Goal: Task Accomplishment & Management: Manage account settings

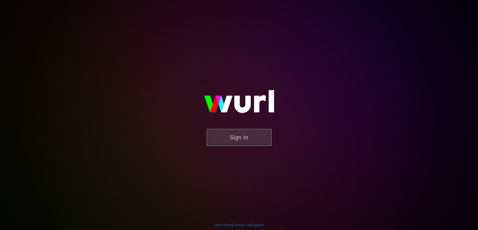
click at [242, 138] on button "Sign In" at bounding box center [239, 137] width 64 height 17
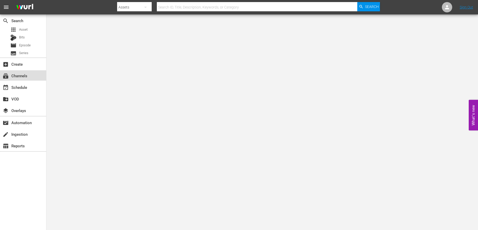
click at [21, 77] on div "subscriptions Channels" at bounding box center [14, 75] width 29 height 5
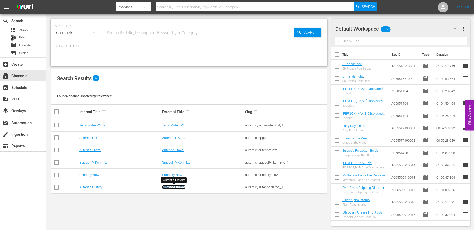
click at [172, 187] on link "Autentic History" at bounding box center [173, 187] width 23 height 4
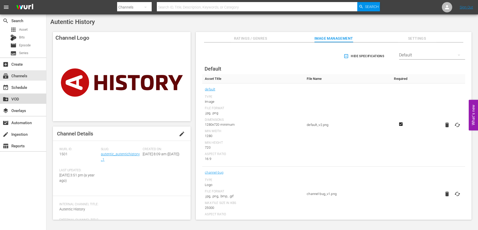
click at [18, 100] on div "create_new_folder VOD" at bounding box center [14, 98] width 29 height 5
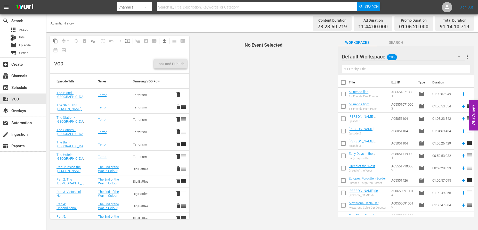
click at [458, 56] on icon "button" at bounding box center [459, 56] width 3 height 1
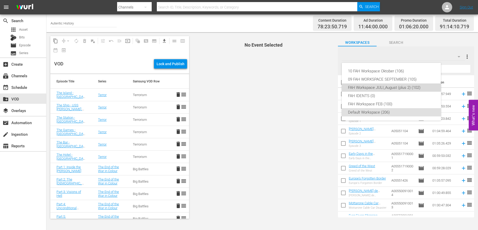
click at [383, 88] on div "FAH Workspace JULI_August (plus 2) (102)" at bounding box center [391, 88] width 87 height 8
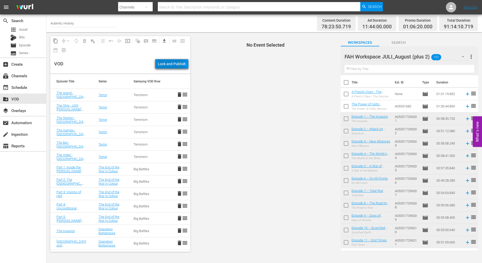
click at [171, 63] on div "Lock and Publish" at bounding box center [172, 63] width 28 height 9
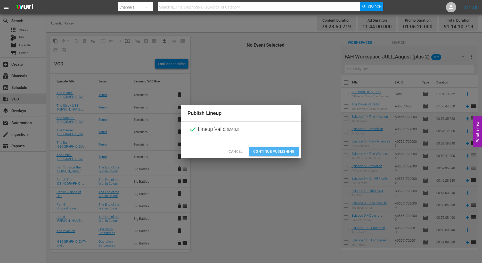
click at [275, 151] on span "Continue Publishing" at bounding box center [274, 152] width 42 height 6
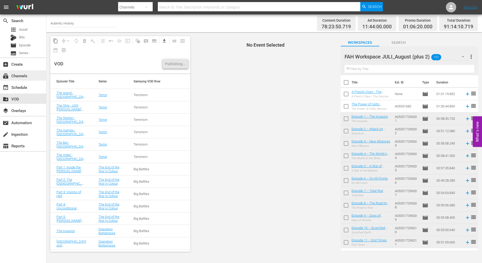
click at [23, 76] on div "subscriptions Channels" at bounding box center [14, 75] width 29 height 5
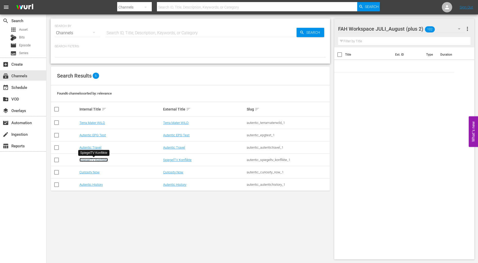
click at [102, 159] on link "SpiegelTV Konflikte" at bounding box center [93, 160] width 28 height 4
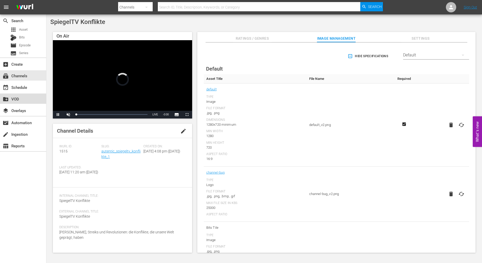
click at [16, 99] on div "create_new_folder VOD" at bounding box center [14, 98] width 29 height 5
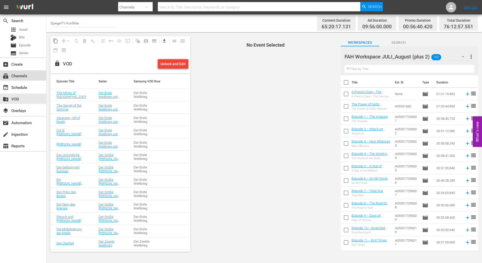
click at [24, 77] on div "subscriptions Channels" at bounding box center [14, 75] width 29 height 5
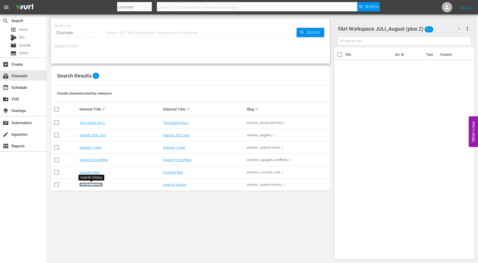
click at [93, 184] on link "Autentic History" at bounding box center [90, 185] width 23 height 4
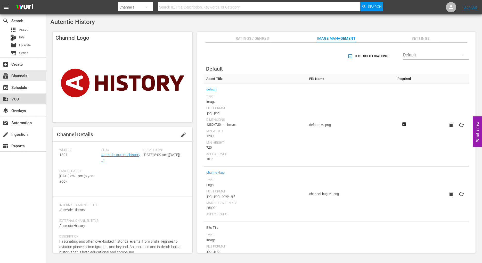
click at [16, 100] on div "create_new_folder VOD" at bounding box center [14, 98] width 29 height 5
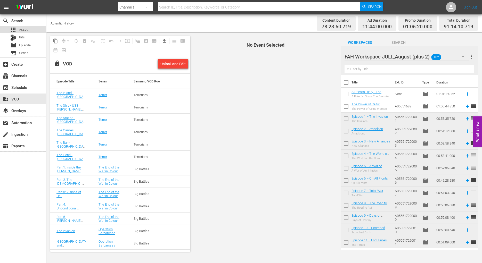
click at [23, 29] on span "Asset" at bounding box center [23, 29] width 9 height 5
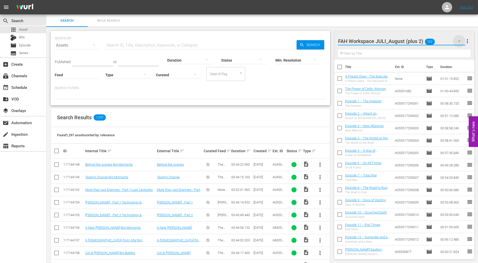
click at [460, 42] on icon "button" at bounding box center [459, 41] width 6 height 6
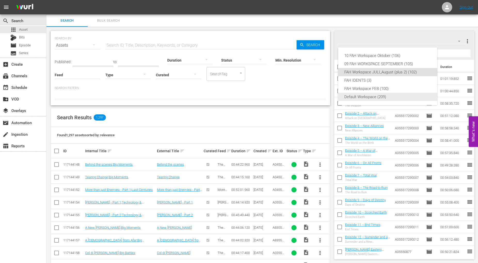
click at [366, 98] on div "Default Workspace (209)" at bounding box center [387, 97] width 87 height 8
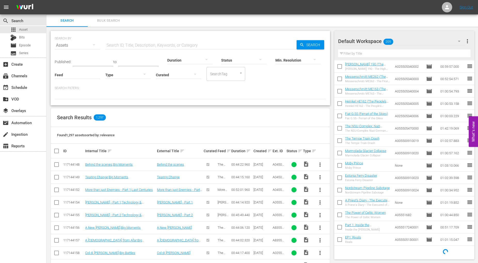
scroll to position [199, 0]
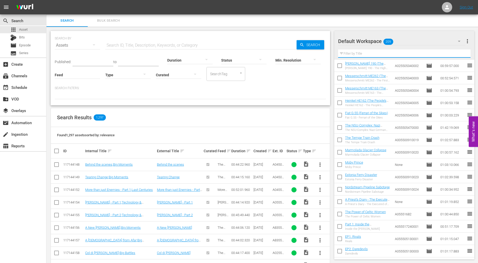
click at [359, 53] on input "text" at bounding box center [404, 54] width 133 height 8
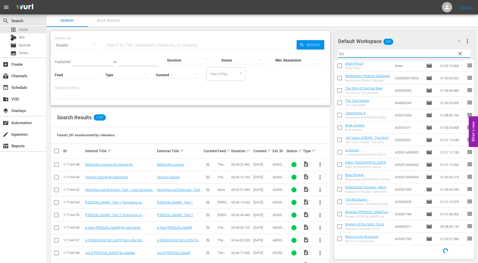
scroll to position [0, 0]
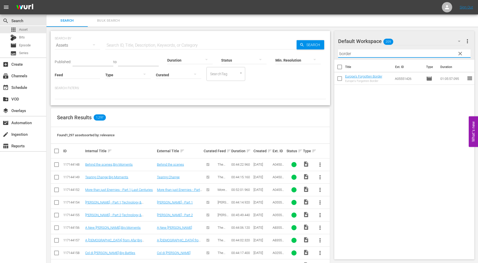
type input "border"
click at [340, 79] on input "checkbox" at bounding box center [339, 79] width 11 height 11
checkbox input "true"
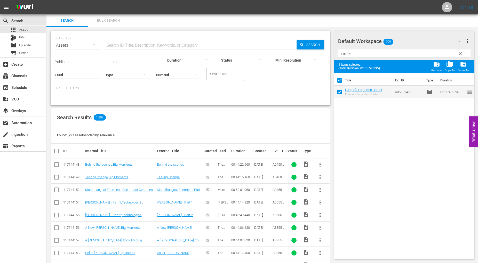
click at [460, 54] on span "clear" at bounding box center [460, 54] width 6 height 6
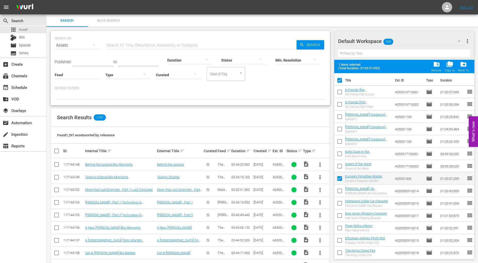
click at [339, 180] on input "checkbox" at bounding box center [339, 179] width 11 height 11
checkbox input "false"
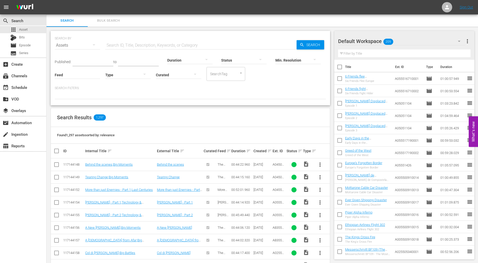
checkbox input "false"
click at [121, 44] on input "text" at bounding box center [200, 45] width 191 height 12
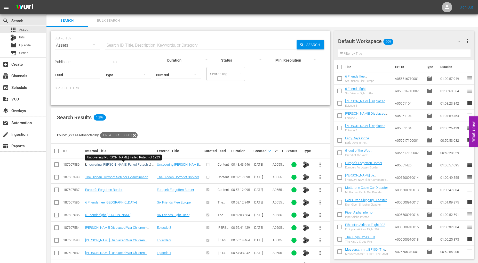
click at [124, 165] on link "Uncovering Hitler's Failed Putsch of 1923" at bounding box center [118, 167] width 66 height 8
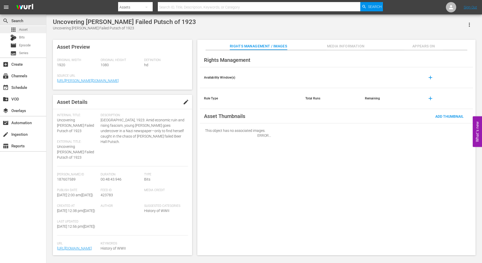
click at [23, 29] on span "Asset" at bounding box center [23, 29] width 9 height 5
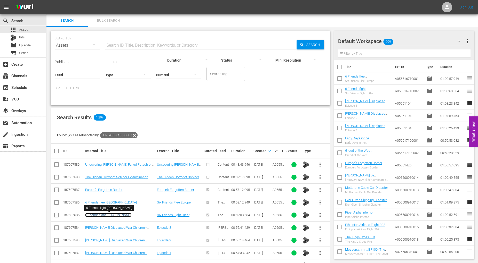
click at [106, 215] on link "6 Friends fight Hitler" at bounding box center [108, 215] width 46 height 4
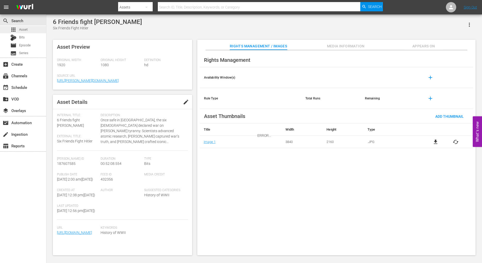
click at [20, 27] on span "Asset" at bounding box center [23, 29] width 9 height 5
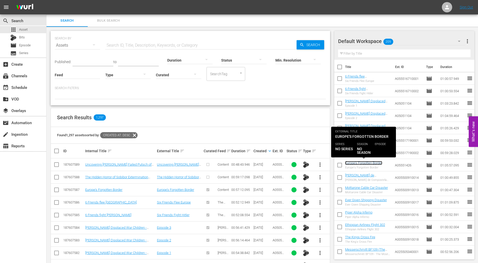
click at [349, 163] on link "Europe's Forgotten Border" at bounding box center [363, 163] width 37 height 4
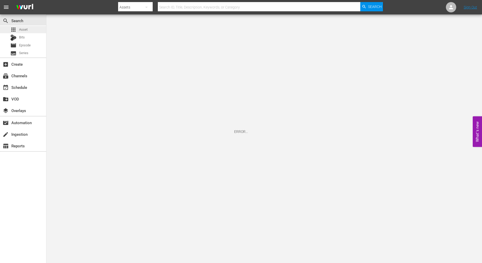
click at [24, 30] on span "Asset" at bounding box center [23, 29] width 9 height 5
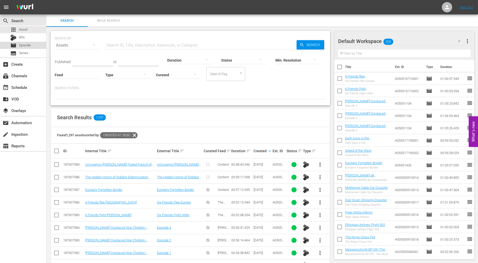
click at [24, 46] on span "Episode" at bounding box center [25, 45] width 12 height 5
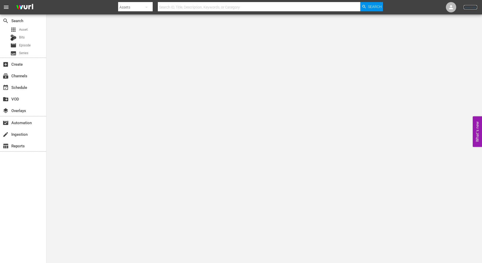
click at [469, 7] on link "Sign Out" at bounding box center [470, 7] width 13 height 4
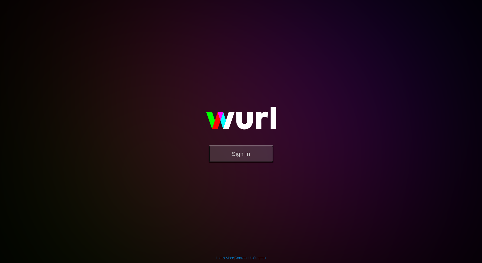
click at [242, 153] on button "Sign In" at bounding box center [241, 154] width 64 height 17
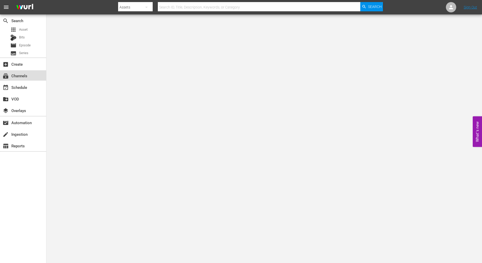
click at [21, 75] on div "subscriptions Channels" at bounding box center [14, 75] width 29 height 5
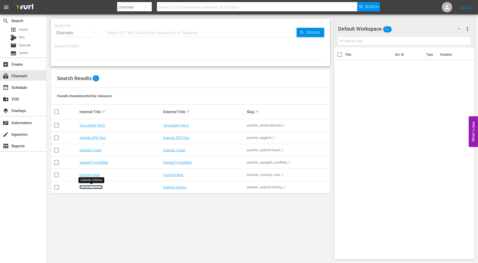
click at [93, 188] on link "Autentic History" at bounding box center [90, 187] width 23 height 4
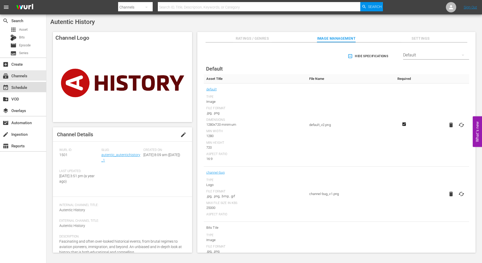
click at [25, 88] on div "event_available Schedule" at bounding box center [14, 86] width 29 height 5
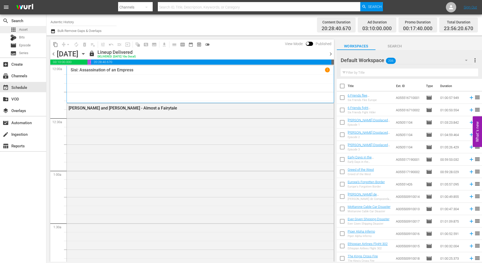
click at [21, 28] on span "Asset" at bounding box center [23, 29] width 9 height 5
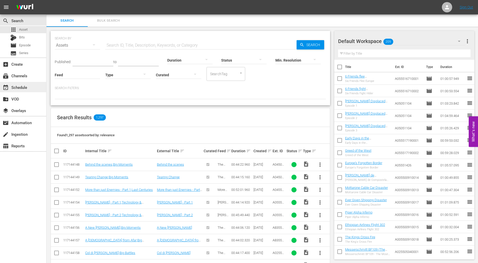
click at [21, 87] on div "event_available Schedule" at bounding box center [14, 86] width 29 height 5
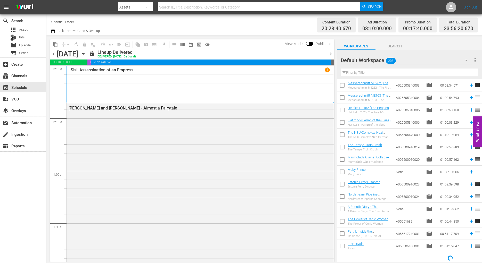
scroll to position [213, 0]
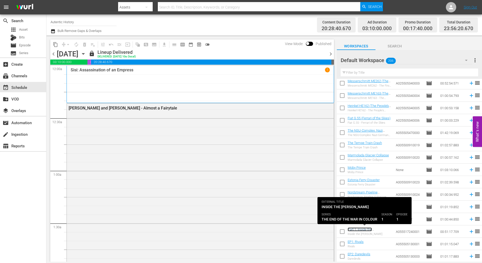
click at [360, 230] on link "Part 1: Inside the [PERSON_NAME]" at bounding box center [360, 232] width 25 height 8
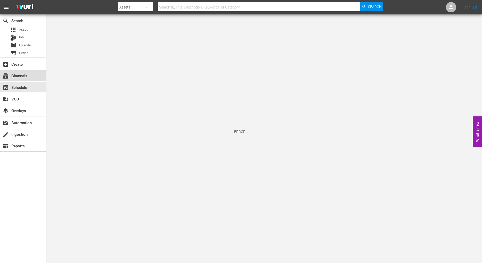
click at [18, 76] on div "subscriptions Channels" at bounding box center [14, 75] width 29 height 5
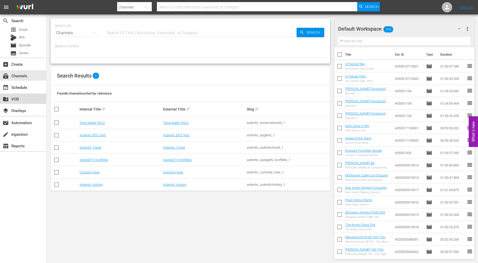
click at [17, 100] on div "create_new_folder VOD" at bounding box center [14, 98] width 29 height 5
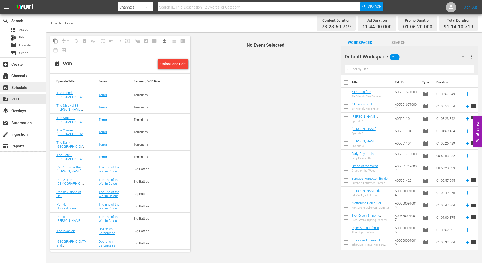
click at [14, 87] on div "event_available Schedule" at bounding box center [14, 86] width 29 height 5
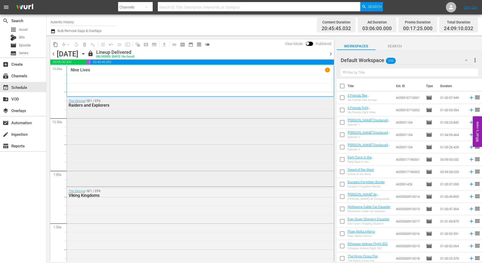
click at [146, 135] on div "The Vikings / SE1 / EP3: Raiders and Explorers" at bounding box center [200, 141] width 267 height 89
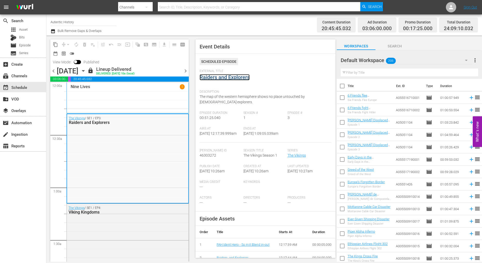
click at [211, 77] on link "Raiders and Explorers" at bounding box center [225, 77] width 50 height 6
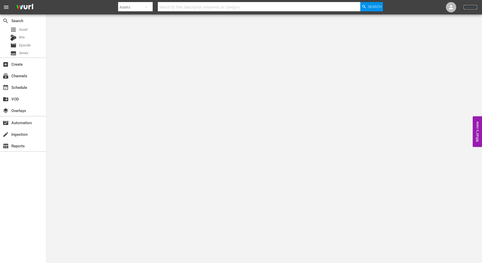
click at [468, 7] on link "Sign Out" at bounding box center [470, 7] width 13 height 4
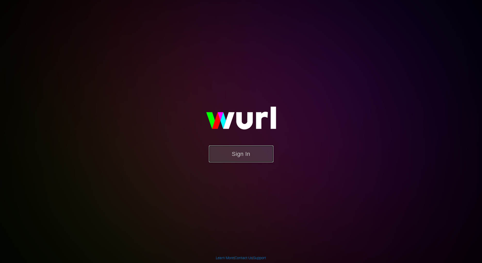
click at [245, 157] on button "Sign In" at bounding box center [241, 154] width 64 height 17
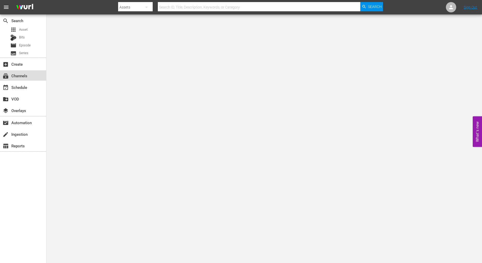
click at [22, 76] on div "subscriptions Channels" at bounding box center [14, 75] width 29 height 5
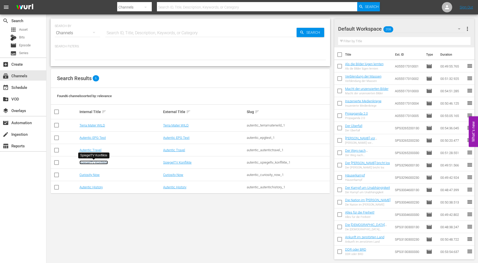
click at [95, 163] on link "SpiegelTV Konflikte" at bounding box center [93, 163] width 28 height 4
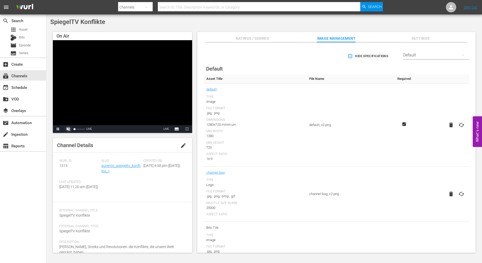
click at [68, 129] on span "Video Player" at bounding box center [68, 129] width 0 height 0
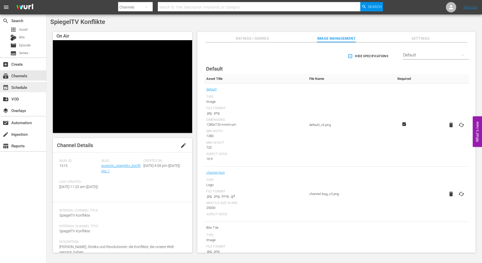
click at [23, 87] on div "event_available Schedule" at bounding box center [14, 86] width 29 height 5
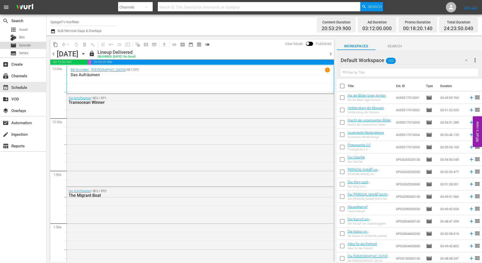
click at [26, 46] on span "Episode" at bounding box center [25, 45] width 12 height 5
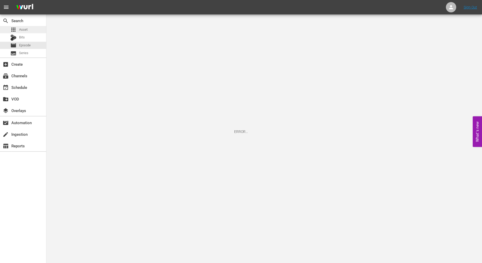
click at [24, 29] on span "Asset" at bounding box center [23, 29] width 9 height 5
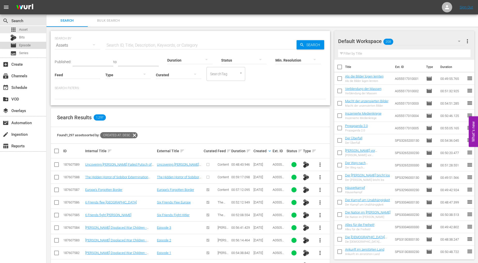
click at [26, 45] on span "Episode" at bounding box center [25, 45] width 12 height 5
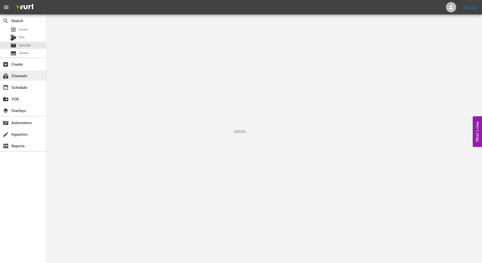
click at [17, 75] on div "subscriptions Channels" at bounding box center [14, 75] width 29 height 5
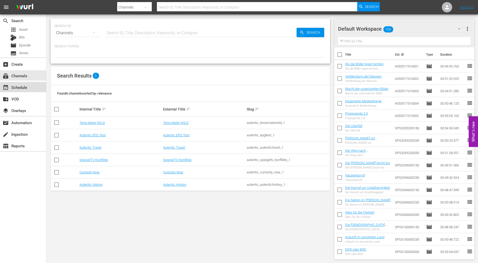
click at [22, 88] on div "event_available Schedule" at bounding box center [14, 86] width 29 height 5
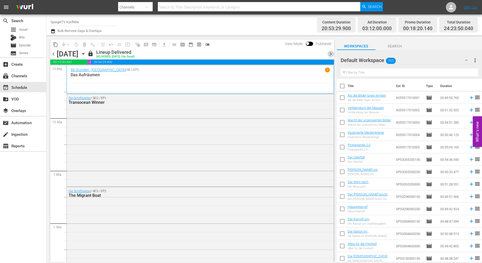
click at [332, 55] on span "chevron_right" at bounding box center [331, 54] width 6 height 6
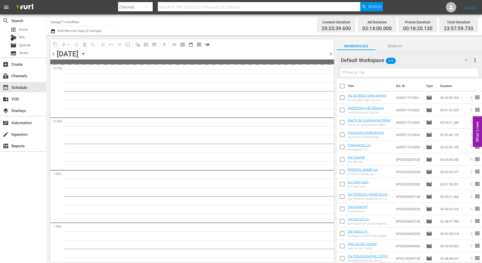
click at [332, 55] on span "chevron_right" at bounding box center [331, 54] width 6 height 6
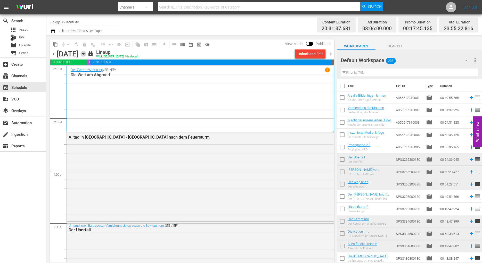
click at [84, 54] on icon "button" at bounding box center [83, 53] width 2 height 1
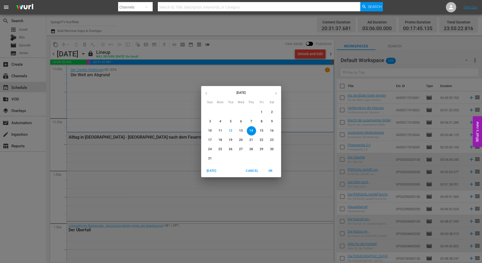
click at [278, 92] on icon "button" at bounding box center [276, 94] width 4 height 4
click at [278, 92] on button "button" at bounding box center [276, 93] width 10 height 10
click at [273, 114] on p "1" at bounding box center [272, 112] width 2 height 4
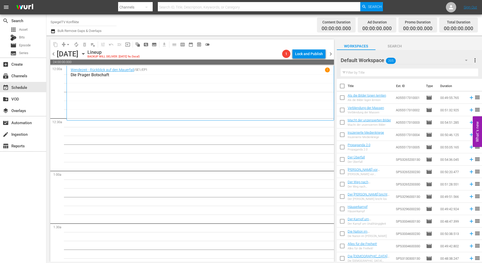
drag, startPoint x: 344, startPoint y: 98, endPoint x: 342, endPoint y: 102, distance: 4.1
click at [343, 98] on input "checkbox" at bounding box center [342, 98] width 11 height 11
checkbox input "true"
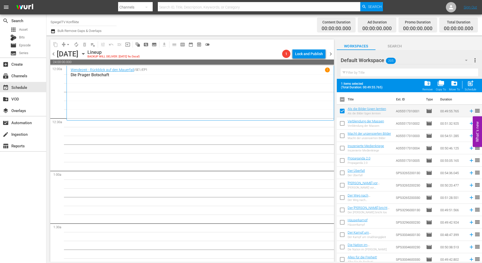
click at [342, 124] on input "checkbox" at bounding box center [342, 124] width 11 height 11
checkbox input "true"
drag, startPoint x: 342, startPoint y: 135, endPoint x: 344, endPoint y: 139, distance: 4.2
click at [342, 135] on input "checkbox" at bounding box center [342, 137] width 11 height 11
checkbox input "true"
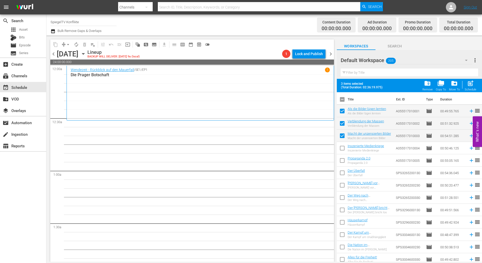
drag, startPoint x: 342, startPoint y: 147, endPoint x: 342, endPoint y: 152, distance: 5.4
click at [342, 148] on input "checkbox" at bounding box center [342, 149] width 11 height 11
checkbox input "true"
click at [340, 159] on input "checkbox" at bounding box center [342, 161] width 11 height 11
checkbox input "true"
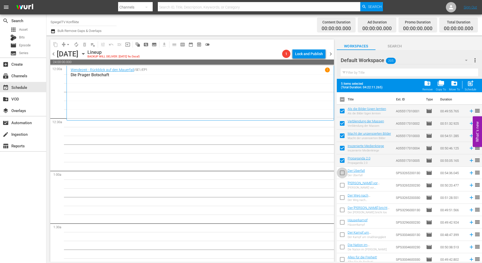
click at [341, 174] on input "checkbox" at bounding box center [342, 174] width 11 height 11
checkbox input "true"
click at [343, 186] on input "checkbox" at bounding box center [342, 186] width 11 height 11
checkbox input "true"
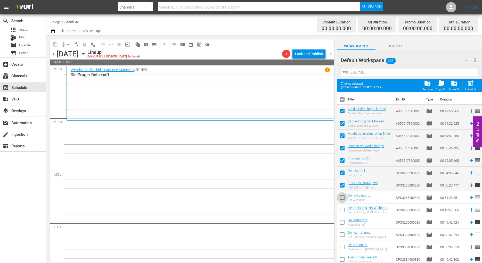
click at [343, 197] on input "checkbox" at bounding box center [342, 198] width 11 height 11
checkbox input "true"
click at [341, 211] on input "checkbox" at bounding box center [342, 211] width 11 height 11
checkbox input "true"
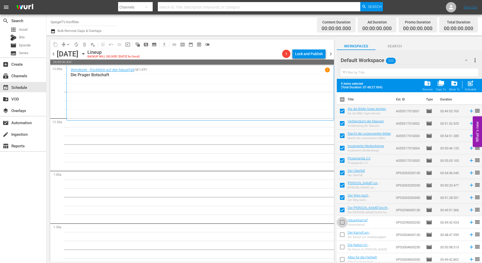
click at [343, 223] on input "checkbox" at bounding box center [342, 223] width 11 height 11
checkbox input "true"
click at [474, 84] on span "post_add" at bounding box center [470, 83] width 7 height 7
checkbox input "false"
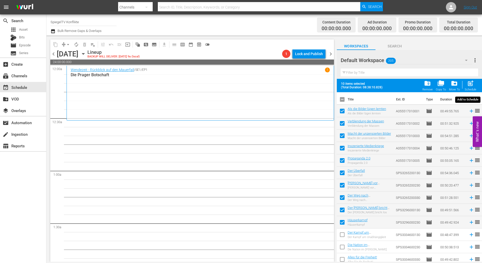
checkbox input "false"
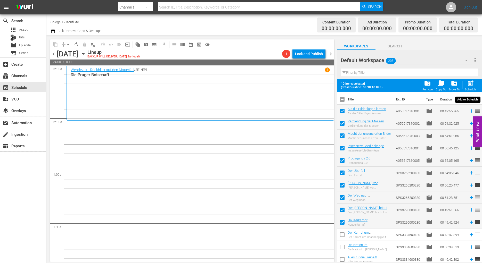
checkbox input "false"
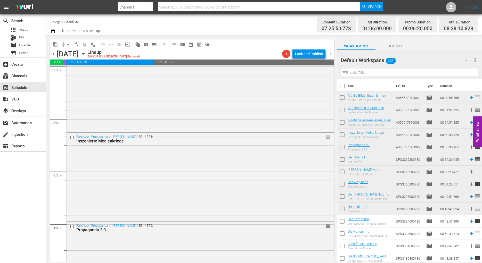
scroll to position [263, 0]
click at [77, 45] on span "autorenew_outlined" at bounding box center [76, 44] width 5 height 5
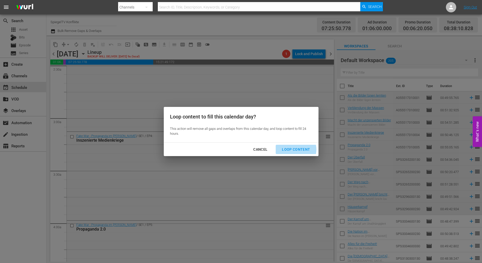
click at [296, 150] on div "Loop Content" at bounding box center [296, 150] width 36 height 6
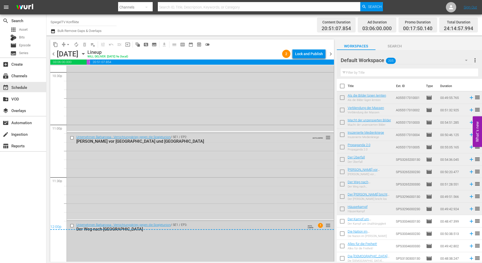
scroll to position [2359, 0]
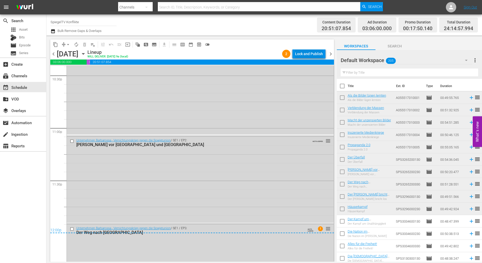
click at [303, 52] on div "Lock and Publish" at bounding box center [309, 53] width 28 height 9
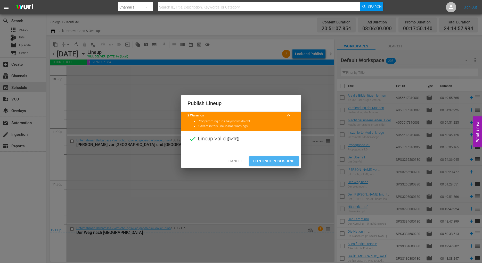
click at [272, 162] on span "Continue Publishing" at bounding box center [274, 161] width 42 height 6
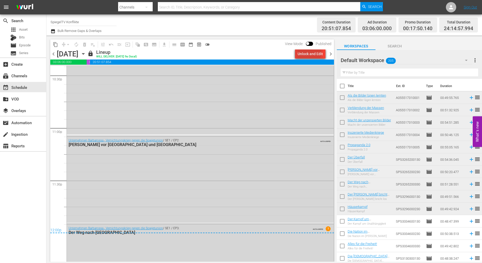
click at [308, 53] on div "Unlock and Edit" at bounding box center [310, 53] width 25 height 9
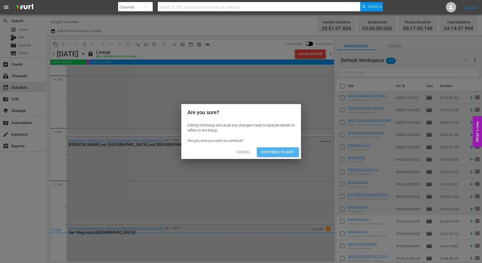
click at [274, 151] on span "Continue to Edit" at bounding box center [278, 152] width 34 height 6
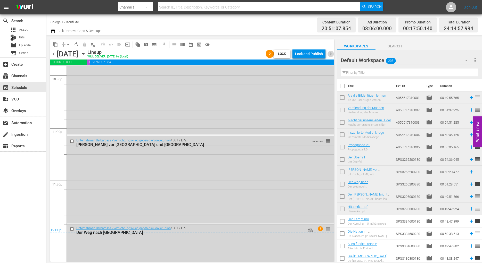
click at [332, 53] on span "chevron_right" at bounding box center [331, 54] width 6 height 6
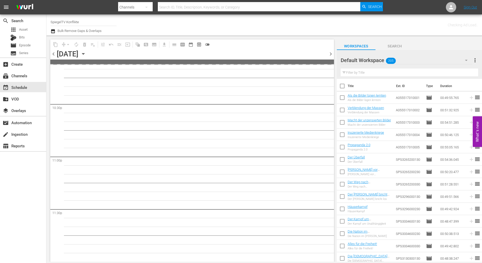
scroll to position [2329, 0]
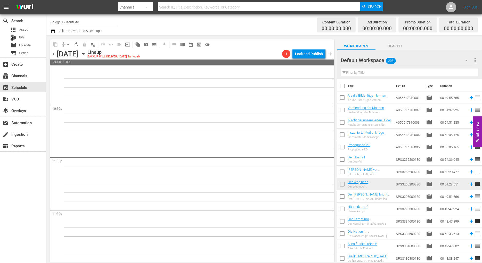
scroll to position [2320, 0]
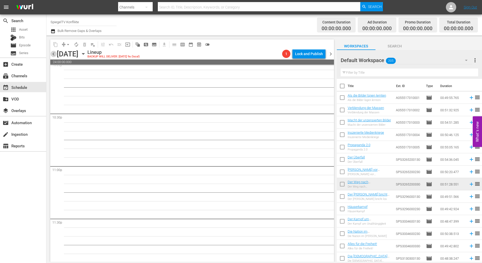
click at [53, 54] on span "chevron_left" at bounding box center [53, 54] width 6 height 6
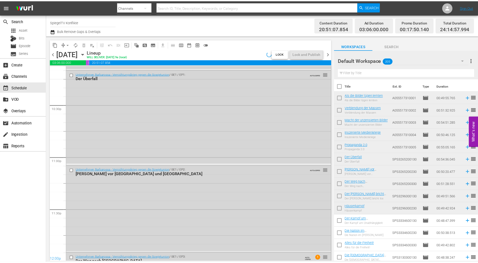
scroll to position [2180, 0]
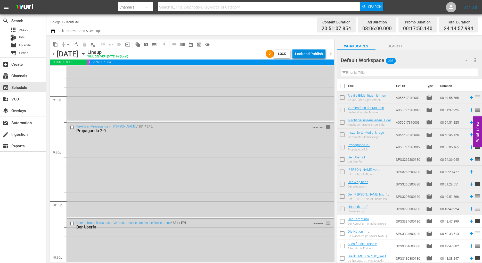
click at [313, 52] on div "Lock and Publish" at bounding box center [309, 53] width 28 height 9
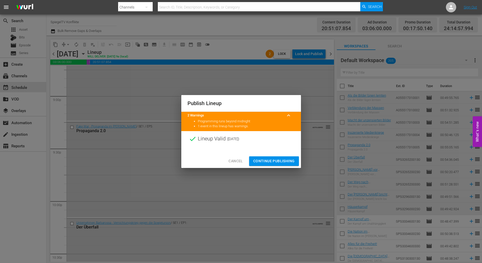
click at [318, 101] on div "Publish Lineup 2 Warnings keyboard_arrow_up Programming runs beyond midnight 1 …" at bounding box center [241, 131] width 482 height 263
click at [237, 162] on span "Cancel" at bounding box center [236, 161] width 14 height 6
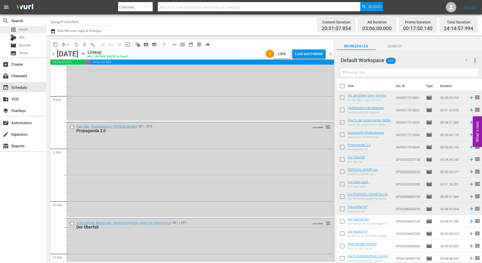
click at [23, 29] on span "Asset" at bounding box center [23, 29] width 9 height 5
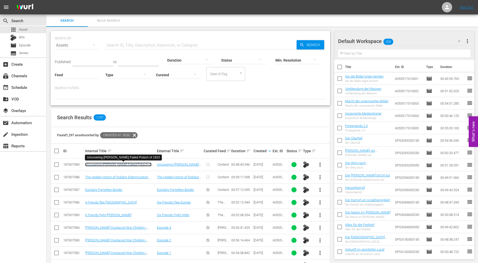
click at [94, 164] on link "Uncovering Hitler's Failed Putsch of 1923" at bounding box center [118, 167] width 66 height 8
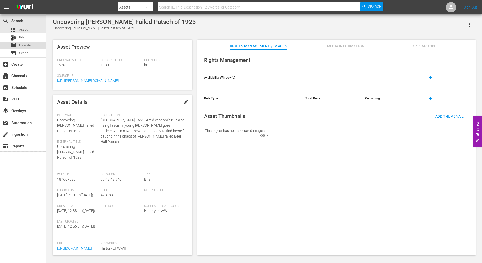
click at [21, 44] on span "Episode" at bounding box center [25, 45] width 12 height 5
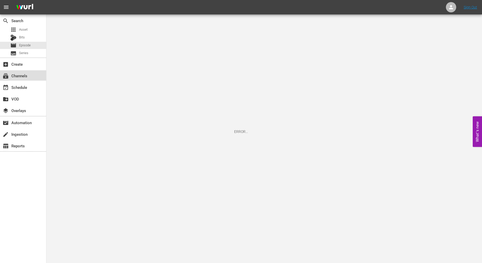
click at [24, 75] on div "subscriptions Channels" at bounding box center [14, 75] width 29 height 5
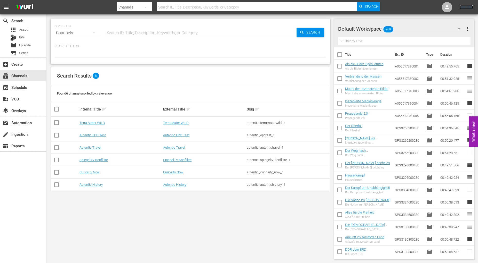
click at [462, 8] on link "Sign Out" at bounding box center [465, 7] width 13 height 4
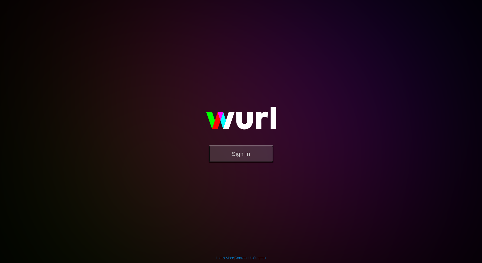
click at [241, 154] on button "Sign In" at bounding box center [241, 154] width 64 height 17
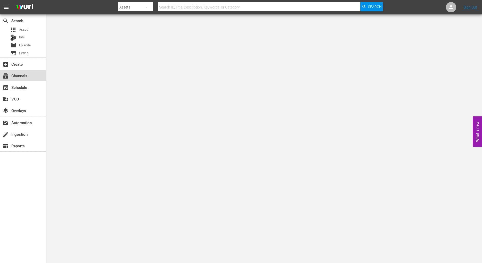
click at [20, 76] on div "subscriptions Channels" at bounding box center [14, 75] width 29 height 5
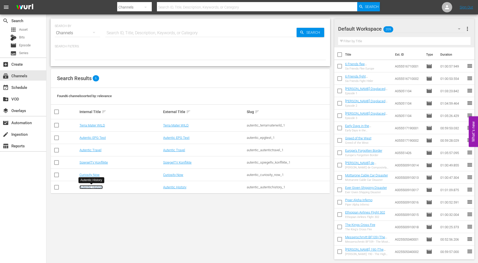
click at [98, 187] on link "Autentic History" at bounding box center [90, 187] width 23 height 4
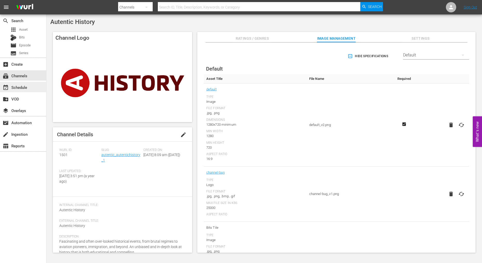
click at [22, 88] on div "event_available Schedule" at bounding box center [14, 86] width 29 height 5
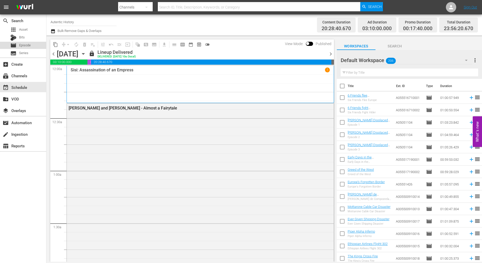
click at [24, 45] on span "Episode" at bounding box center [25, 45] width 12 height 5
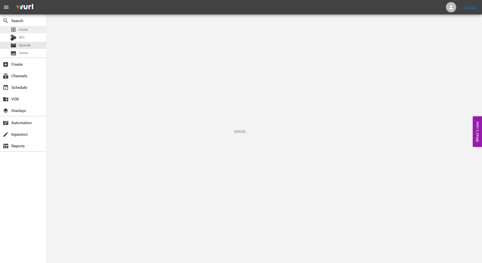
click at [27, 29] on span "Asset" at bounding box center [23, 29] width 9 height 5
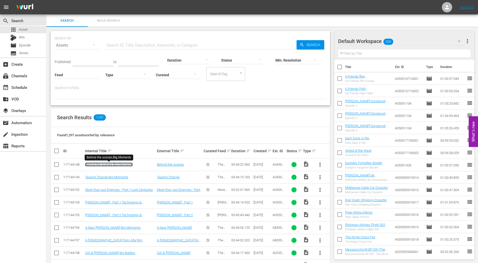
click at [117, 164] on link "Behind the scenes;Big Moments" at bounding box center [108, 165] width 47 height 4
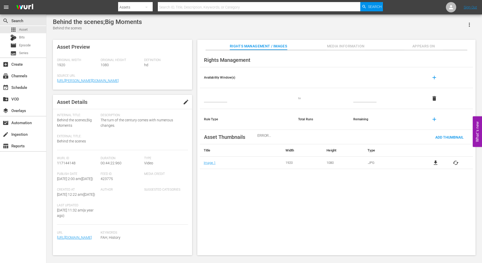
click at [428, 45] on div "ERROR..." at bounding box center [264, 135] width 436 height 243
click at [421, 46] on div "ERROR..." at bounding box center [264, 135] width 436 height 243
click at [417, 45] on div "ERROR..." at bounding box center [264, 135] width 436 height 243
drag, startPoint x: 189, startPoint y: 226, endPoint x: 187, endPoint y: 231, distance: 5.5
click at [190, 257] on div "Behind the scenes;Big Moments Behind the scenes Asset Preview ERROR... Original…" at bounding box center [264, 135] width 436 height 243
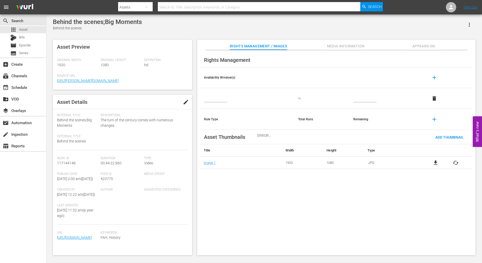
click at [188, 226] on div "ERROR..." at bounding box center [264, 135] width 436 height 243
drag, startPoint x: 189, startPoint y: 226, endPoint x: 190, endPoint y: 246, distance: 19.9
click at [190, 246] on div "ERROR..." at bounding box center [264, 135] width 436 height 243
click at [72, 81] on div "ERROR..." at bounding box center [264, 135] width 436 height 243
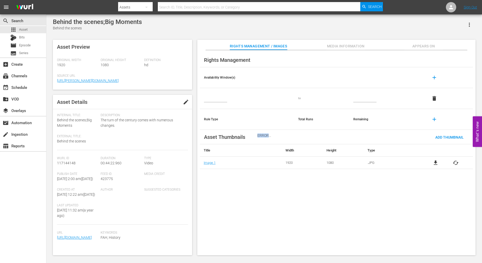
click at [72, 81] on div "ERROR..." at bounding box center [264, 135] width 436 height 243
click at [273, 209] on div "ERROR..." at bounding box center [264, 135] width 436 height 243
click at [206, 162] on div "ERROR..." at bounding box center [264, 135] width 436 height 243
click at [207, 164] on div "ERROR..." at bounding box center [264, 135] width 436 height 243
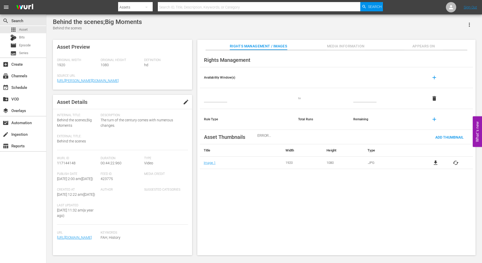
click at [207, 164] on div "ERROR..." at bounding box center [264, 135] width 436 height 243
click at [27, 45] on span "Episode" at bounding box center [25, 45] width 12 height 5
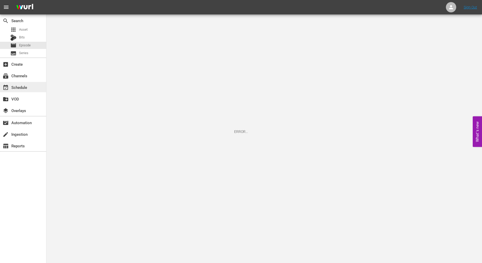
click at [19, 89] on div "event_available Schedule" at bounding box center [14, 86] width 29 height 5
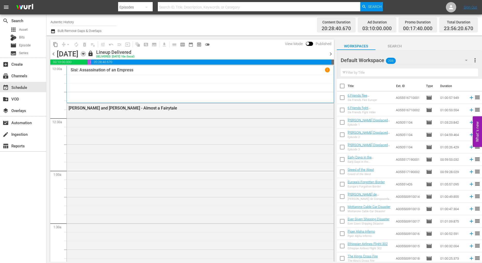
click at [84, 54] on icon "button" at bounding box center [83, 53] width 2 height 1
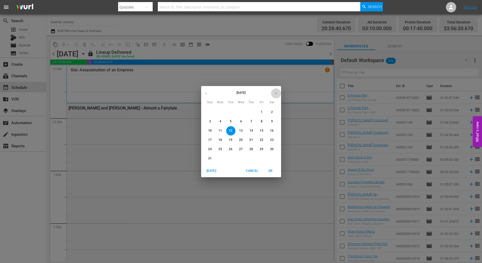
click at [276, 93] on icon "button" at bounding box center [276, 94] width 4 height 4
click at [276, 93] on icon "button" at bounding box center [276, 93] width 1 height 2
click at [276, 92] on icon "button" at bounding box center [276, 94] width 4 height 4
click at [271, 112] on span "1" at bounding box center [272, 112] width 9 height 4
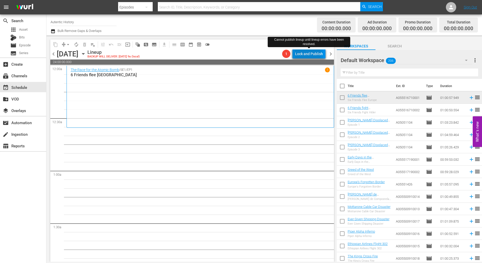
click at [301, 54] on div "Lock and Publish" at bounding box center [309, 53] width 28 height 9
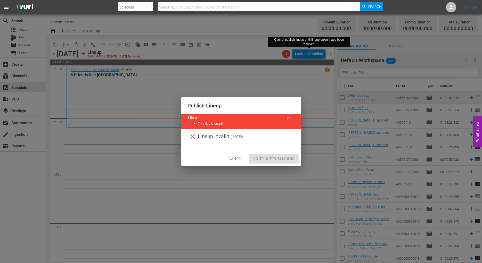
click at [239, 159] on span "Cancel" at bounding box center [236, 159] width 14 height 6
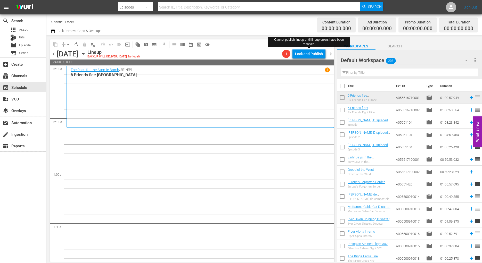
click at [24, 45] on span "Episode" at bounding box center [25, 45] width 12 height 5
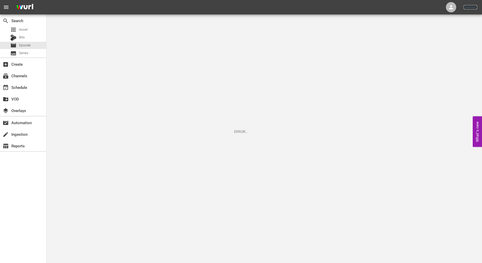
click at [470, 7] on link "Sign Out" at bounding box center [470, 7] width 13 height 4
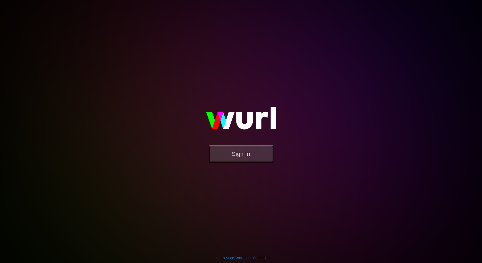
click at [236, 153] on button "Sign In" at bounding box center [241, 154] width 64 height 17
click at [245, 154] on button "Sign In" at bounding box center [241, 154] width 64 height 17
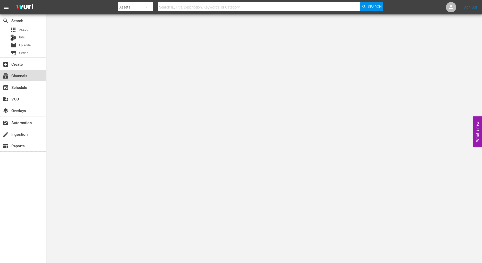
click at [22, 77] on div "subscriptions Channels" at bounding box center [14, 75] width 29 height 5
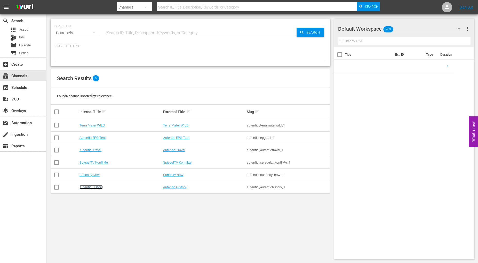
click at [95, 188] on link "Autentic History" at bounding box center [90, 187] width 23 height 4
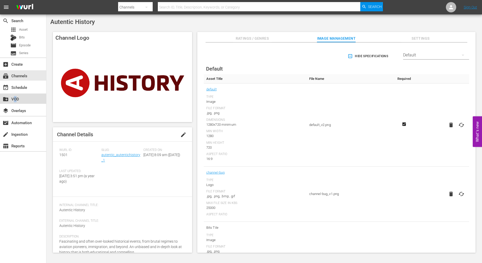
click at [15, 99] on div "create_new_folder VOD" at bounding box center [14, 98] width 29 height 5
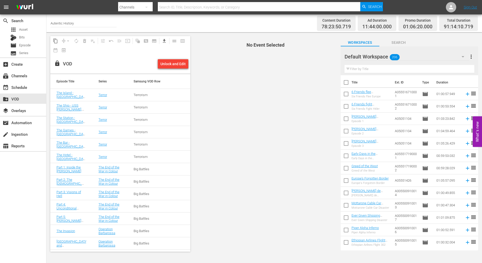
click at [463, 56] on icon "button" at bounding box center [463, 57] width 6 height 6
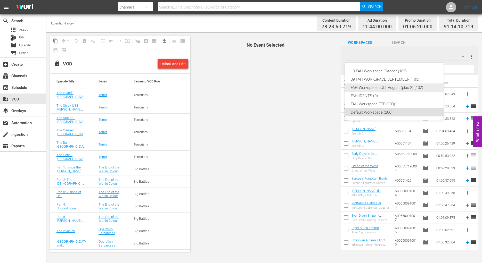
click at [389, 88] on div "FAH Workspace JULI_August (plus 2) (102)" at bounding box center [394, 88] width 87 height 8
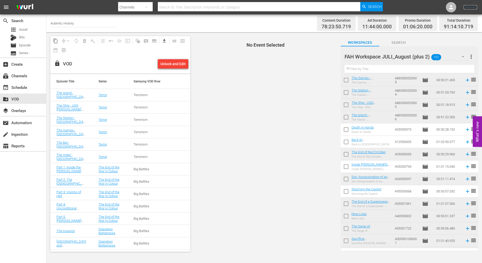
click at [466, 7] on link "Sign Out" at bounding box center [470, 7] width 13 height 4
